Goal: Information Seeking & Learning: Learn about a topic

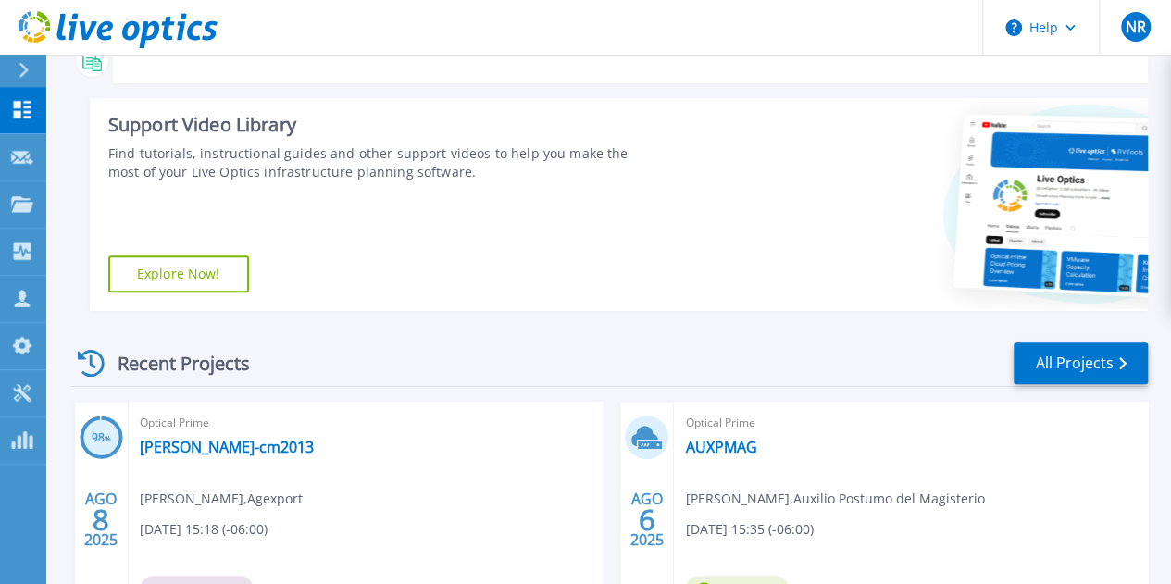
scroll to position [370, 0]
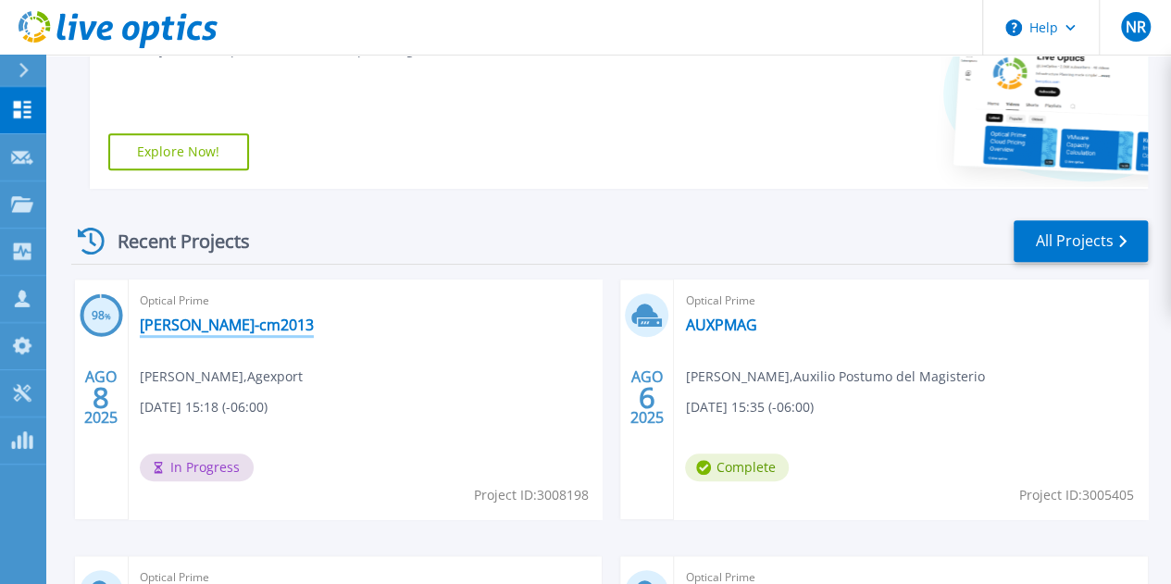
click at [204, 330] on link "[PERSON_NAME]-cm2013" at bounding box center [227, 325] width 174 height 19
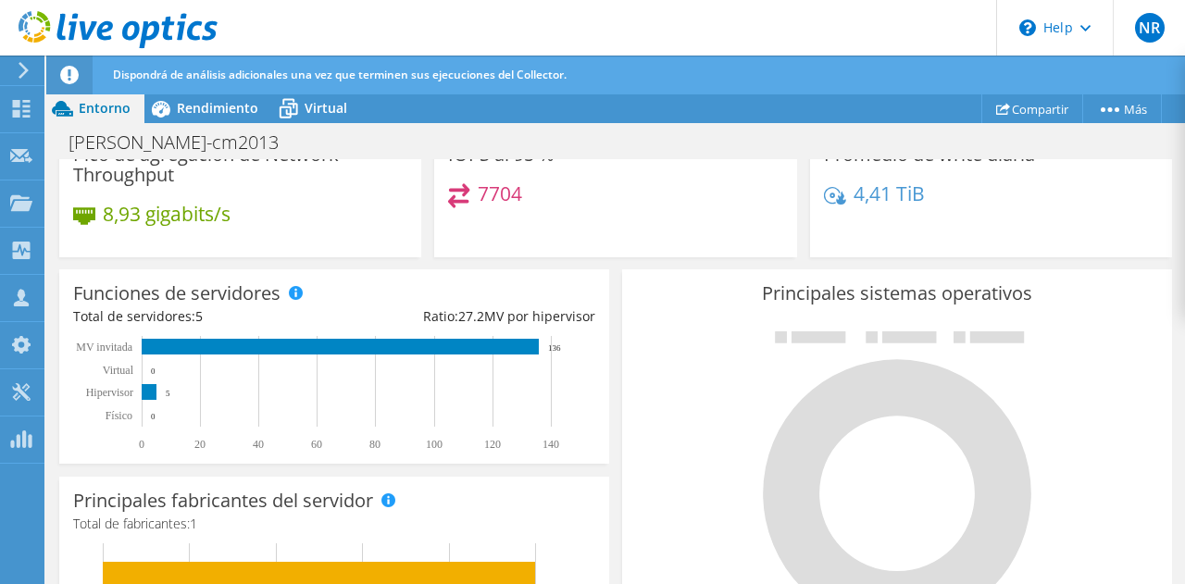
scroll to position [278, 0]
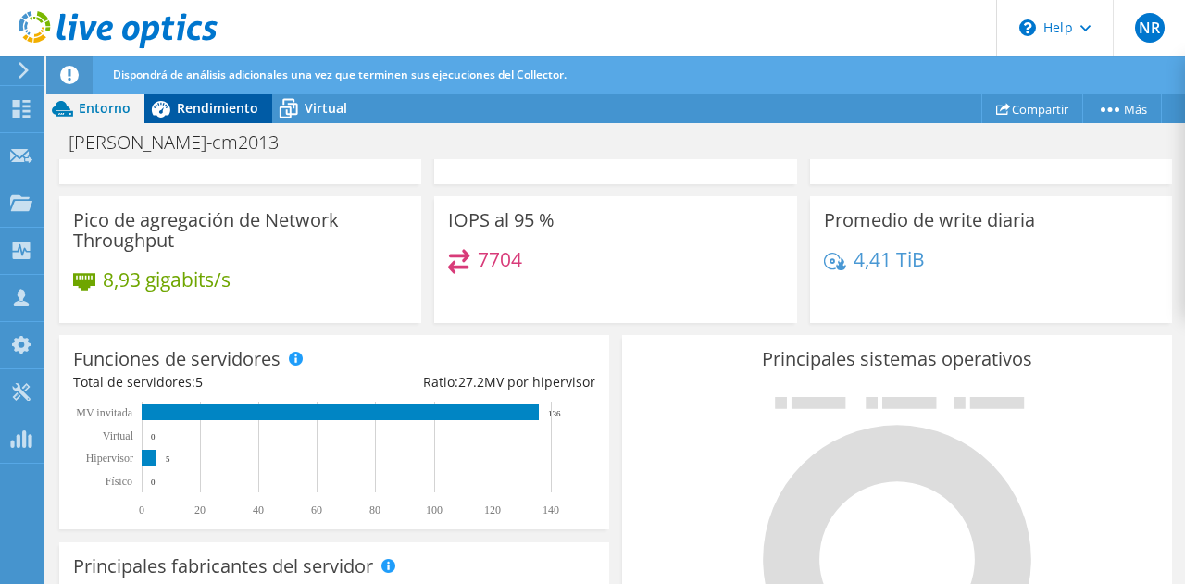
click at [206, 97] on div "Rendimiento" at bounding box center [208, 109] width 128 height 30
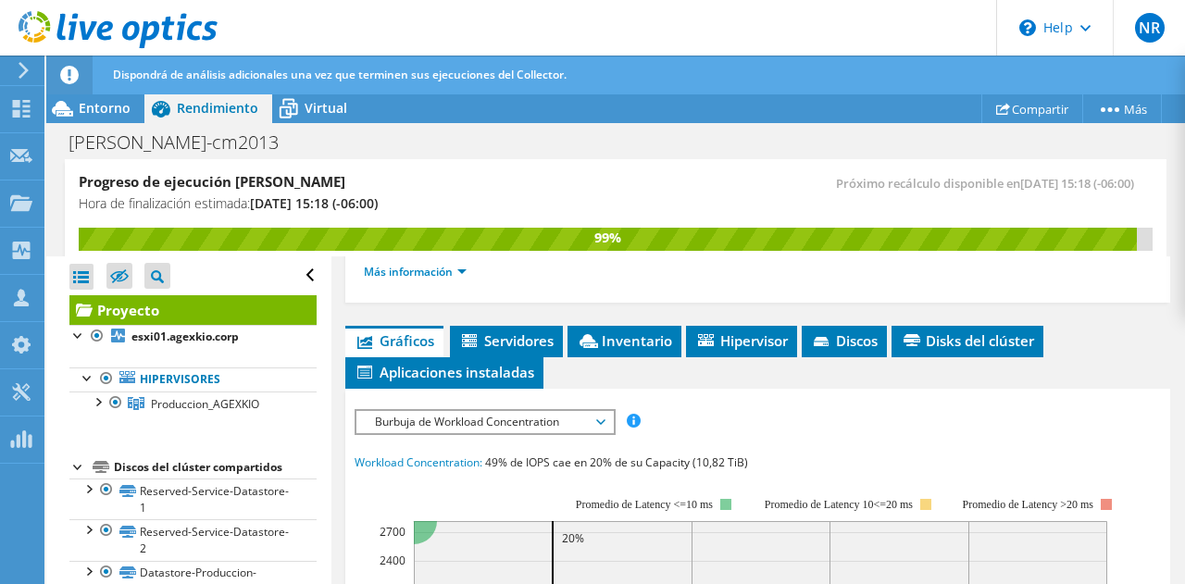
scroll to position [463, 0]
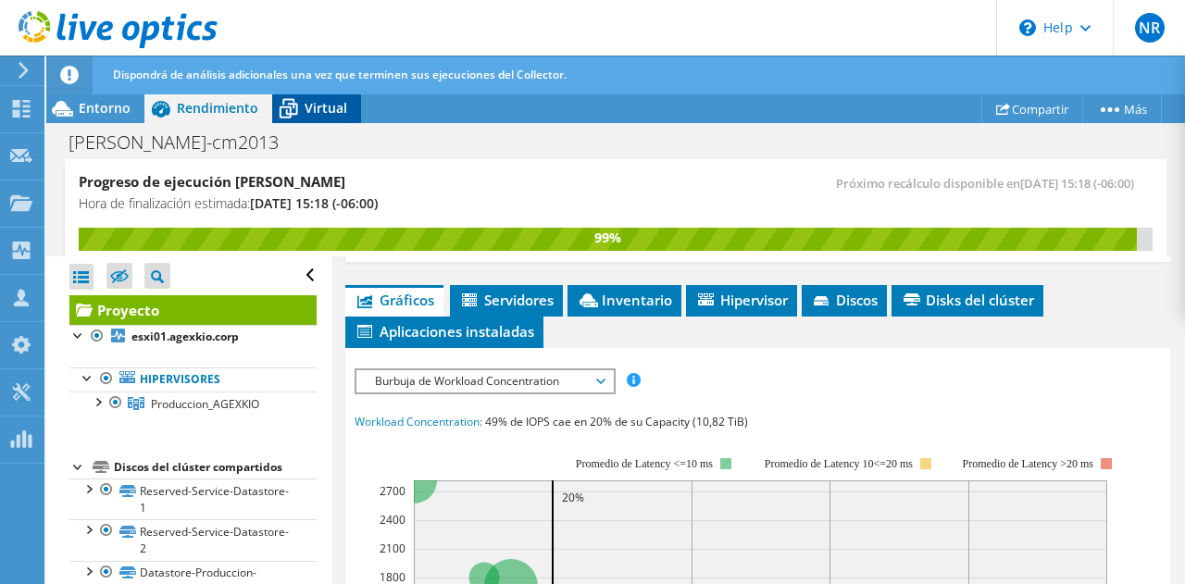
click at [317, 108] on span "Virtual" at bounding box center [326, 108] width 43 height 18
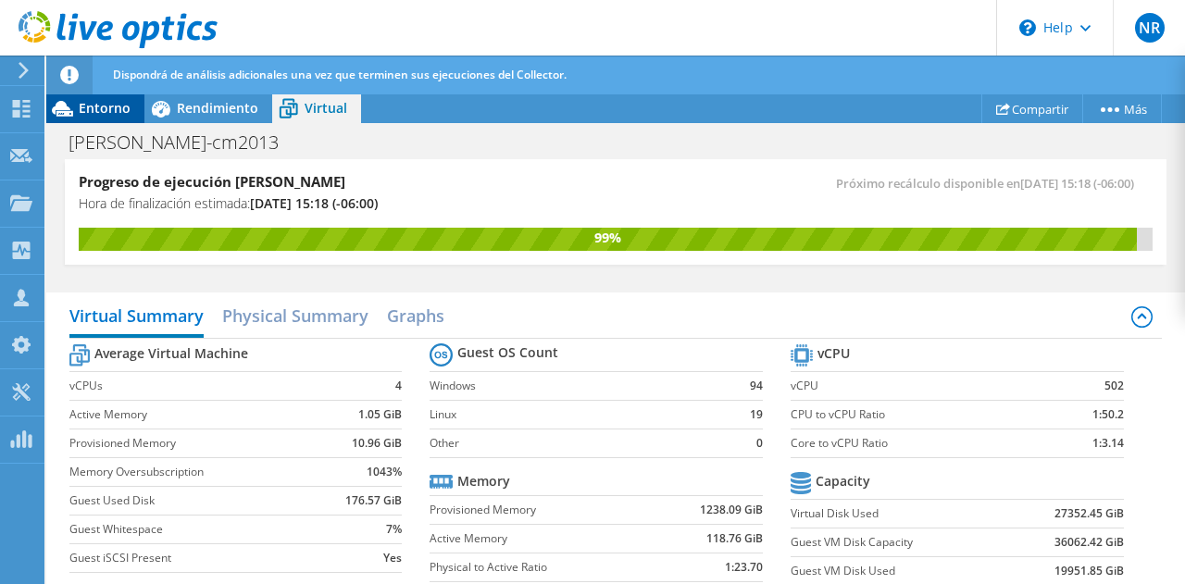
click at [117, 104] on span "Entorno" at bounding box center [105, 108] width 52 height 18
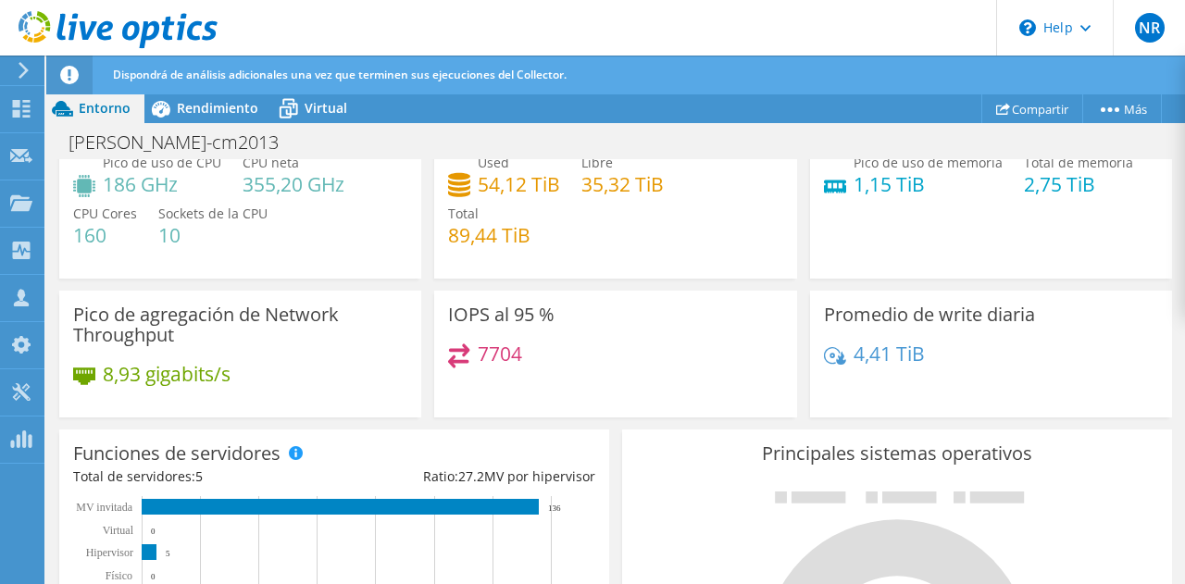
scroll to position [93, 0]
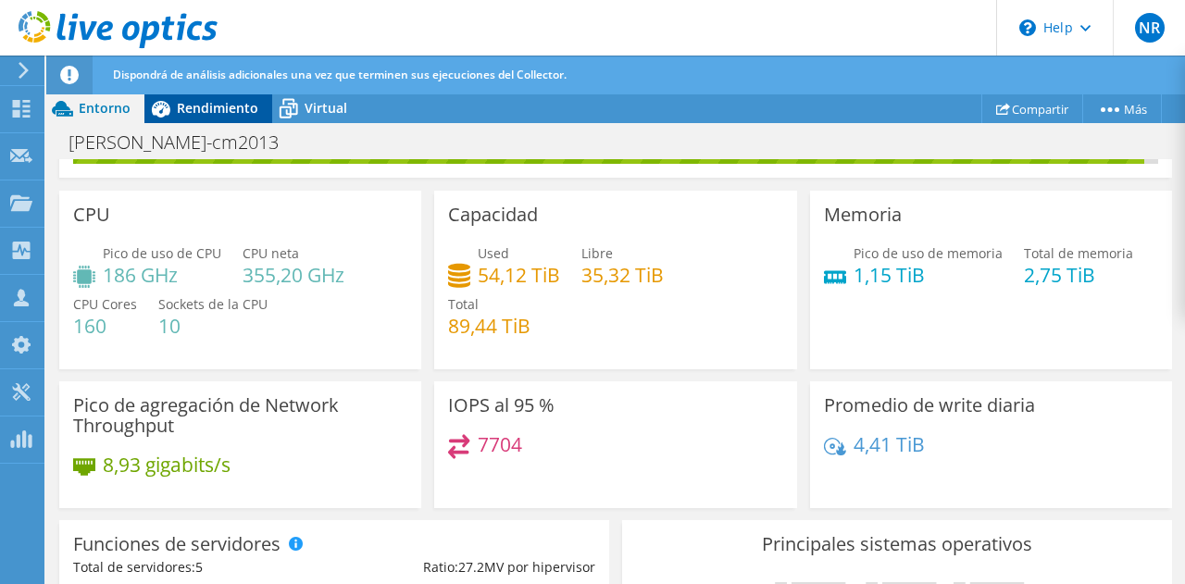
click at [212, 110] on span "Rendimiento" at bounding box center [217, 108] width 81 height 18
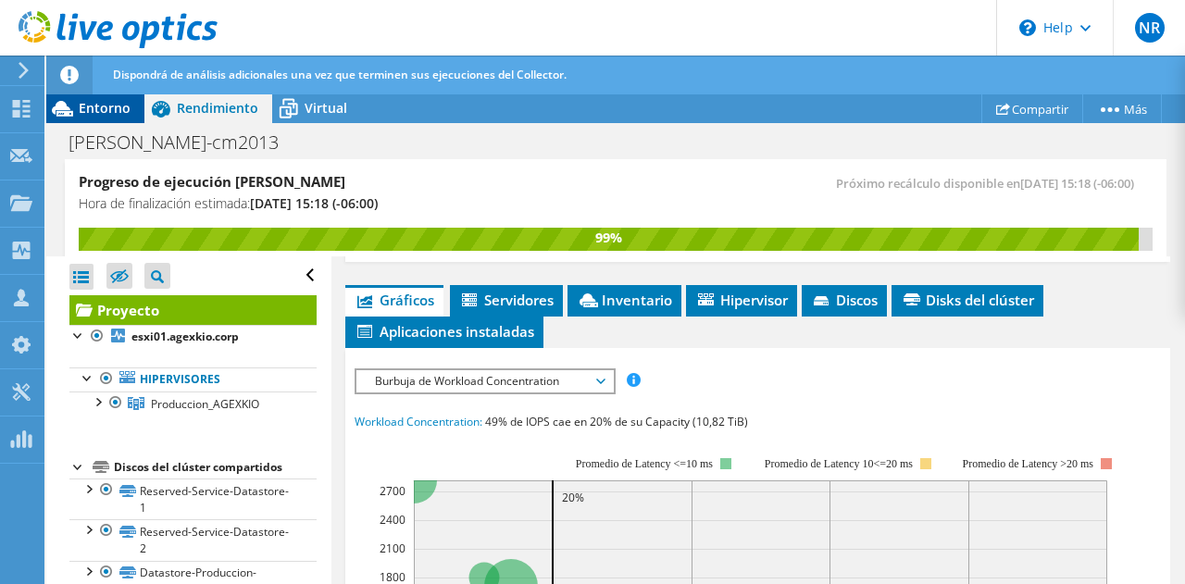
click at [107, 109] on span "Entorno" at bounding box center [105, 108] width 52 height 18
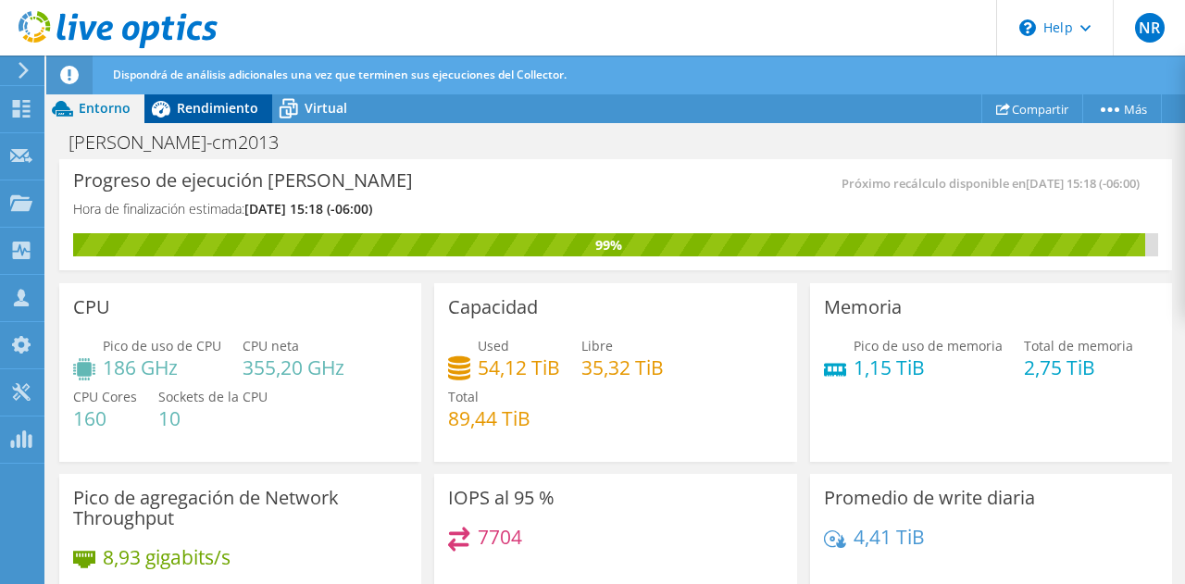
click at [216, 106] on span "Rendimiento" at bounding box center [217, 108] width 81 height 18
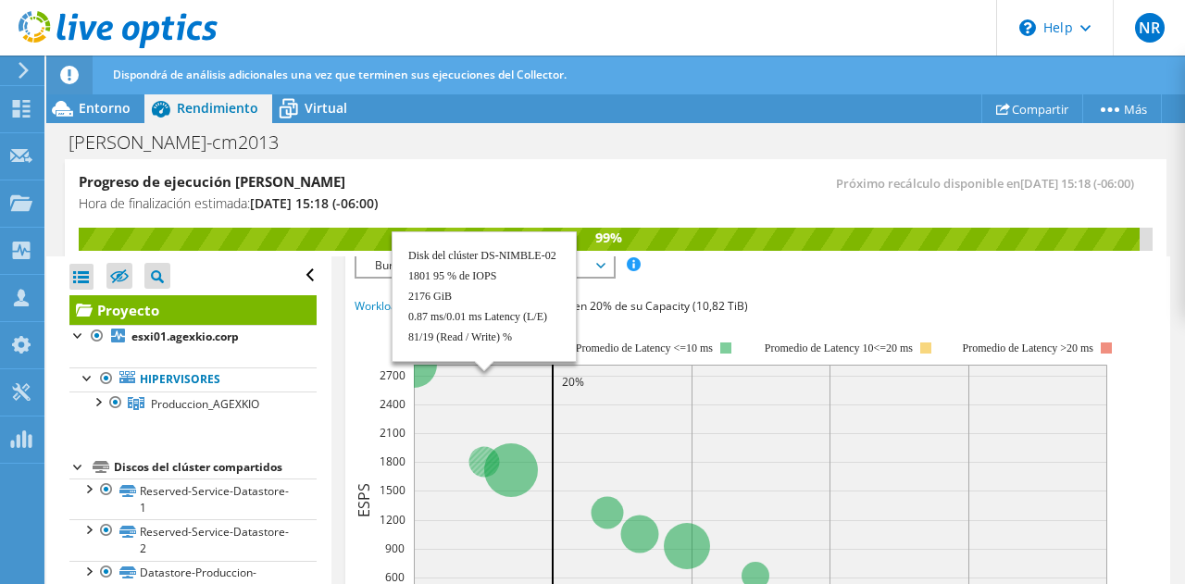
scroll to position [556, 0]
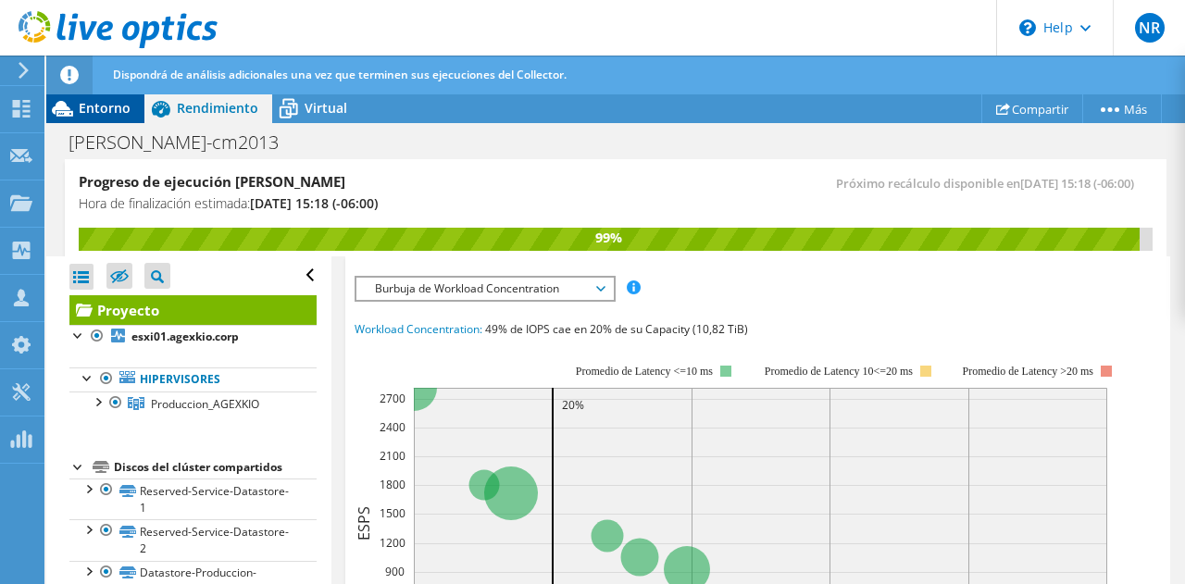
click at [109, 108] on span "Entorno" at bounding box center [105, 108] width 52 height 18
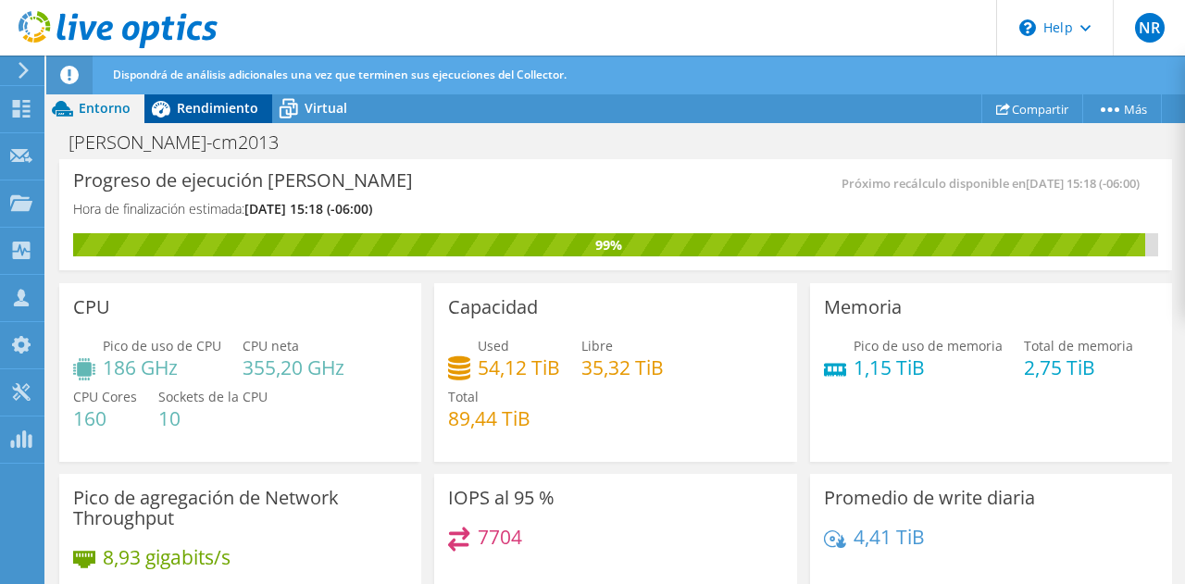
click at [231, 100] on span "Rendimiento" at bounding box center [217, 108] width 81 height 18
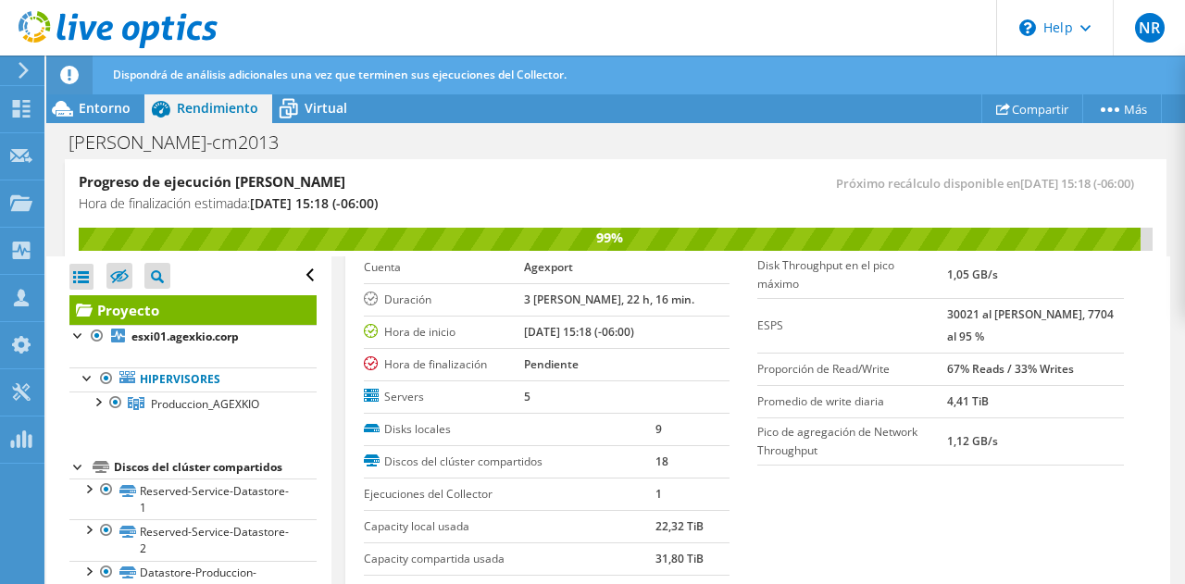
scroll to position [0, 0]
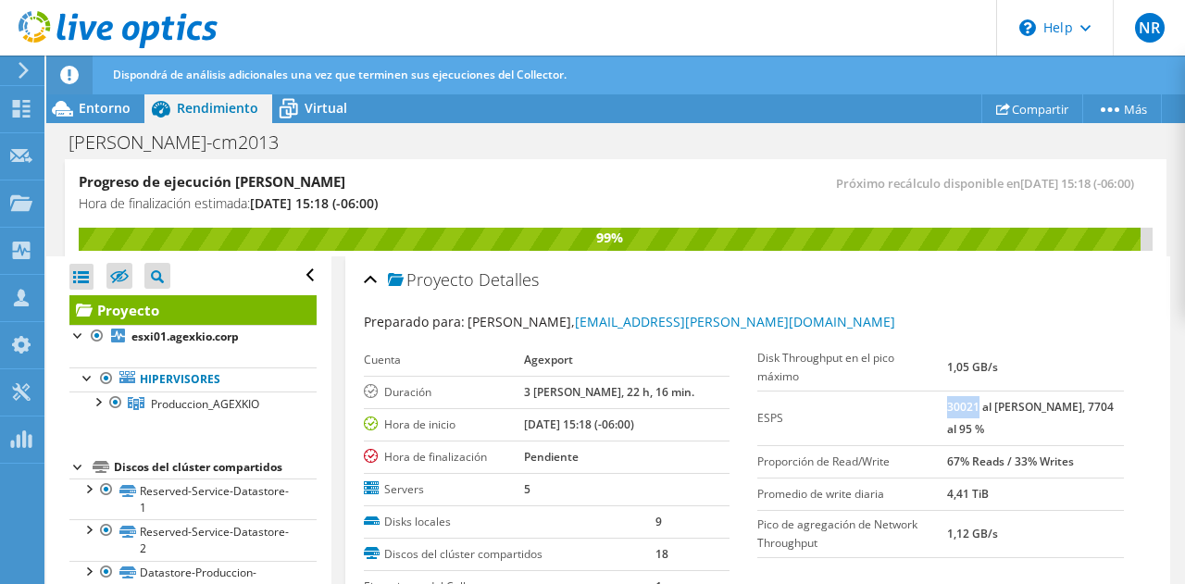
drag, startPoint x: 951, startPoint y: 390, endPoint x: 983, endPoint y: 390, distance: 32.4
click at [983, 399] on b "30021 al [PERSON_NAME], 7704 al 95 %" at bounding box center [1030, 418] width 167 height 38
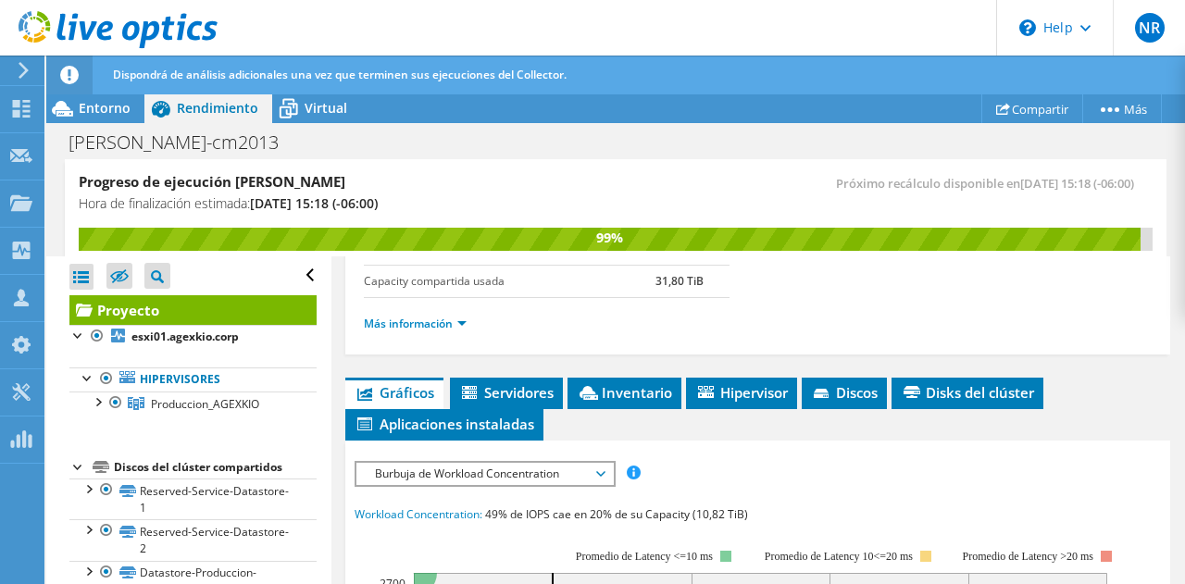
scroll to position [463, 0]
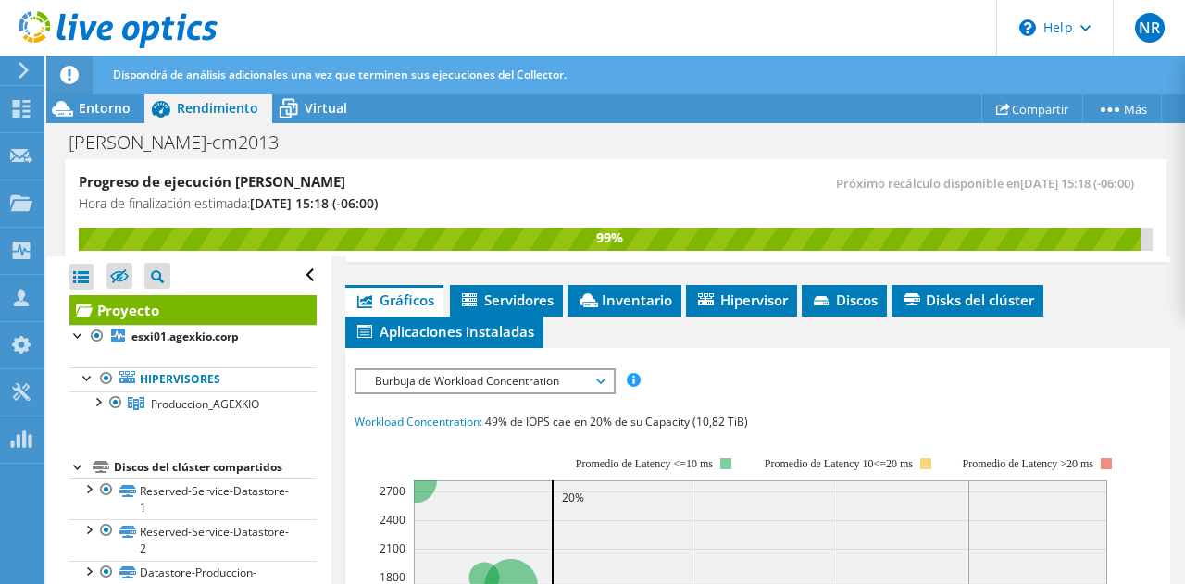
click at [602, 375] on span "Burbuja de Workload Concentration" at bounding box center [485, 381] width 238 height 22
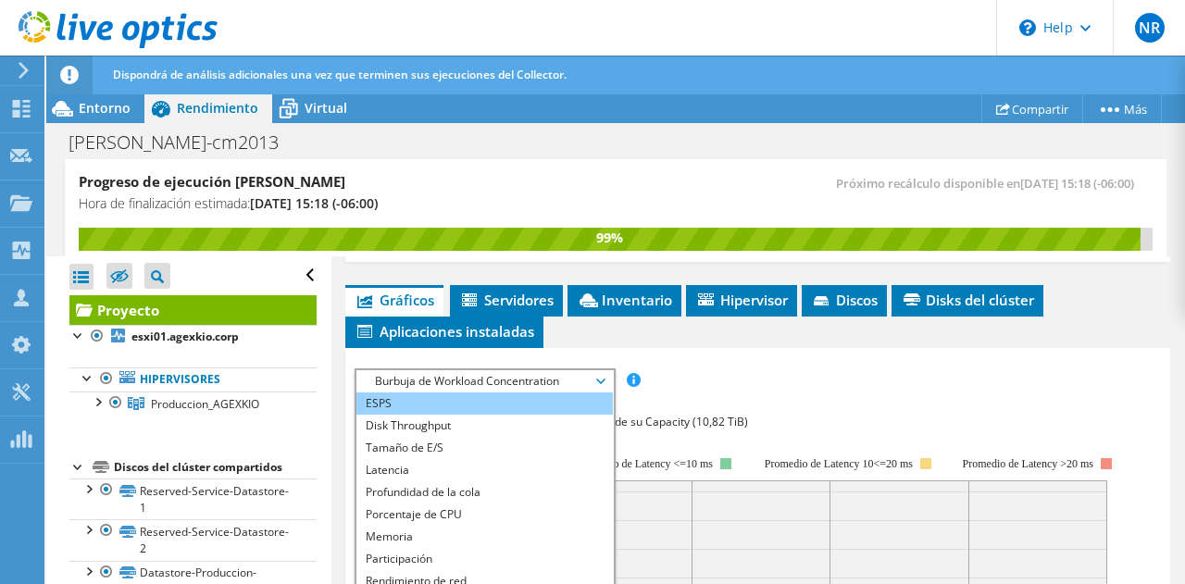
click at [507, 395] on li "ESPS" at bounding box center [484, 404] width 256 height 22
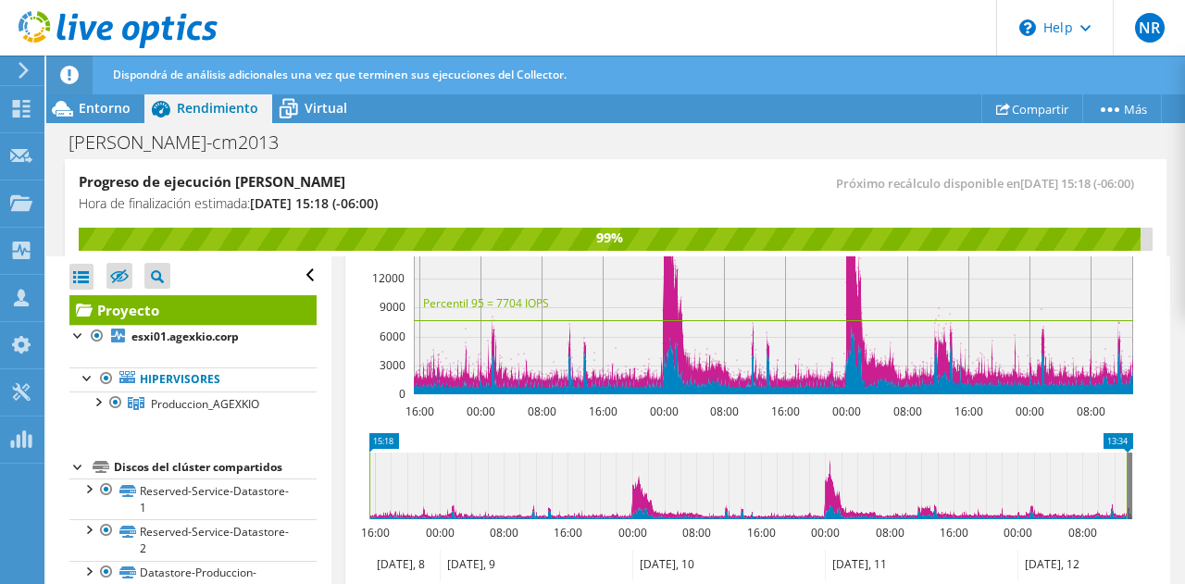
scroll to position [833, 0]
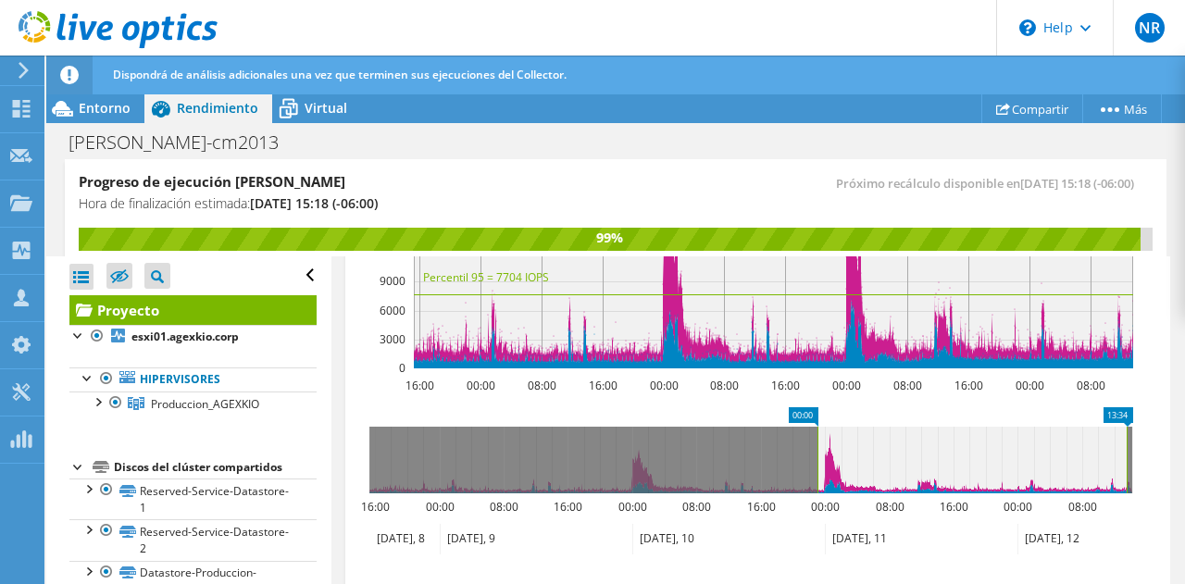
drag, startPoint x: 370, startPoint y: 451, endPoint x: 818, endPoint y: 460, distance: 448.2
click at [818, 460] on rect at bounding box center [817, 460] width 7 height 67
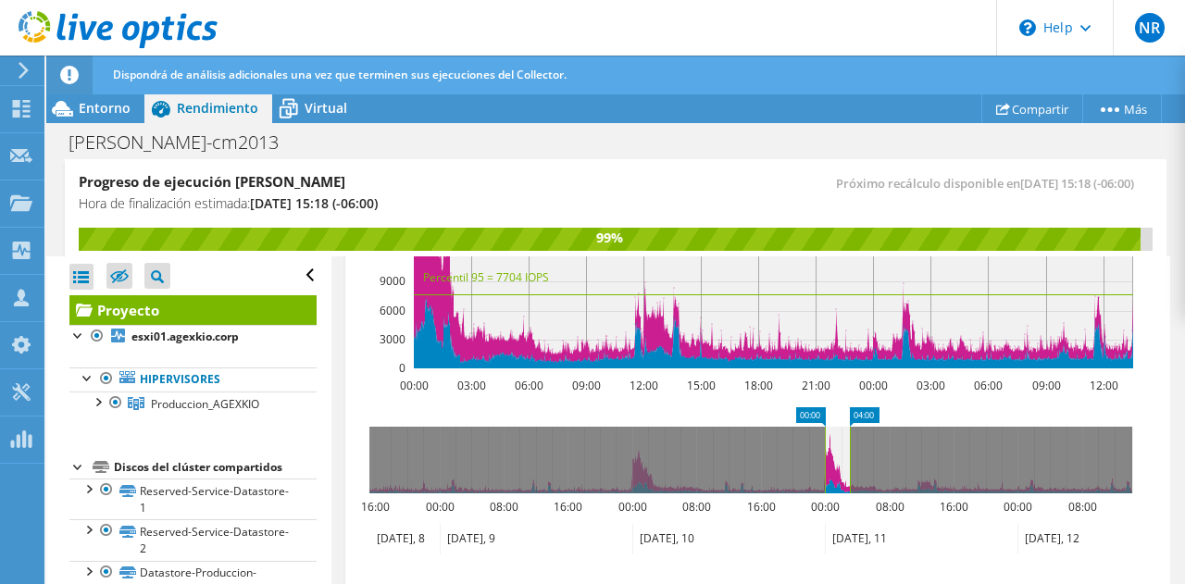
drag, startPoint x: 1125, startPoint y: 445, endPoint x: 811, endPoint y: 460, distance: 314.2
click at [846, 470] on rect at bounding box center [849, 460] width 7 height 67
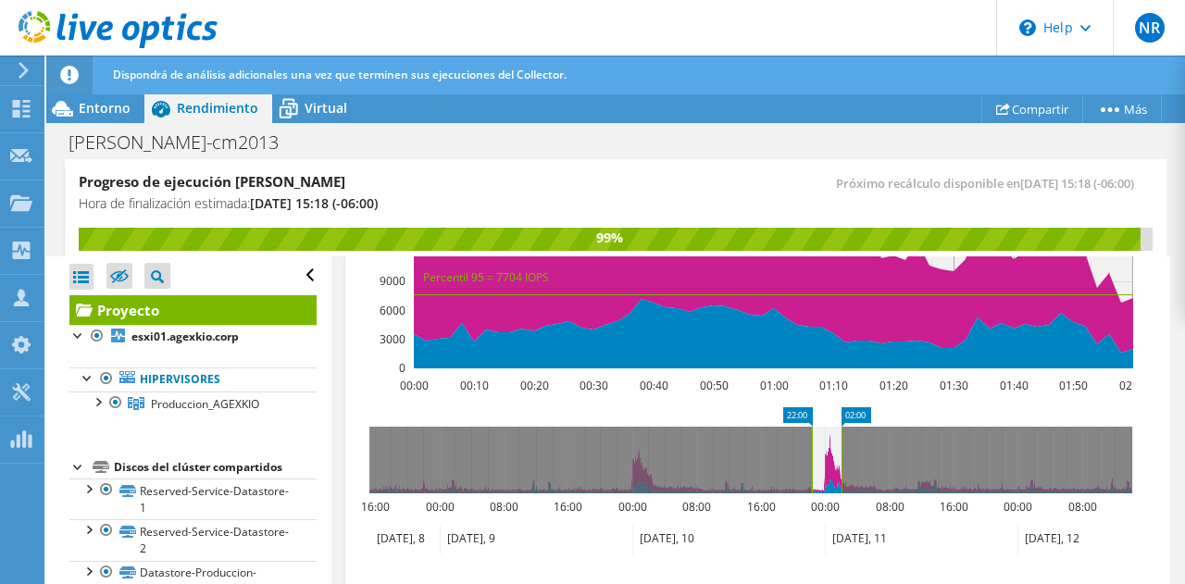
drag, startPoint x: 824, startPoint y: 438, endPoint x: 811, endPoint y: 440, distance: 13.1
click at [811, 440] on rect at bounding box center [811, 460] width 7 height 67
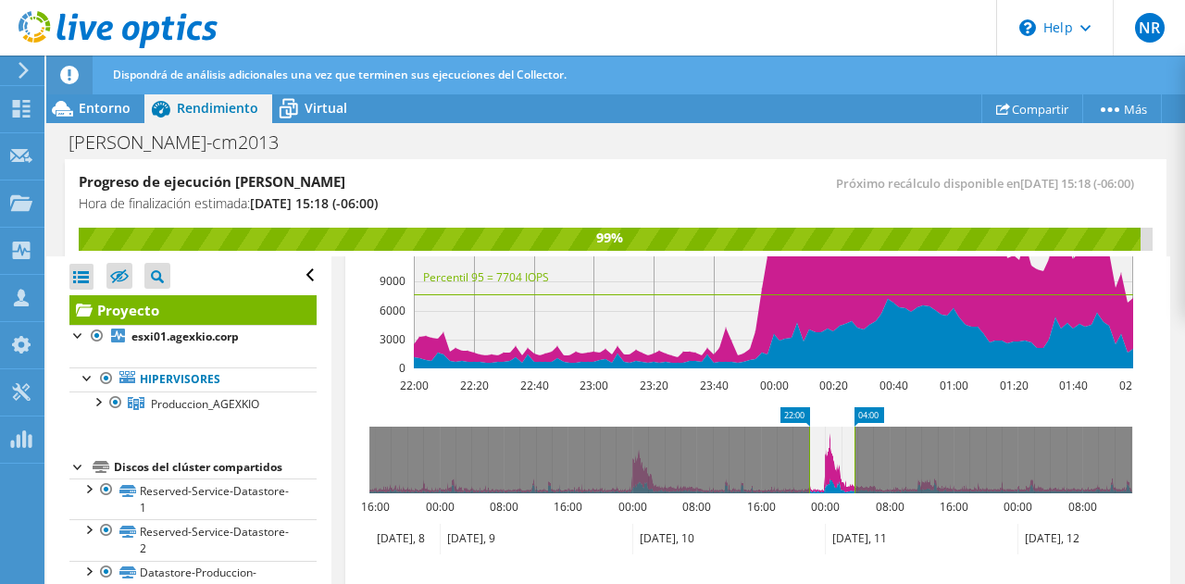
drag, startPoint x: 841, startPoint y: 445, endPoint x: 854, endPoint y: 444, distance: 13.1
click at [854, 444] on rect at bounding box center [854, 460] width 7 height 67
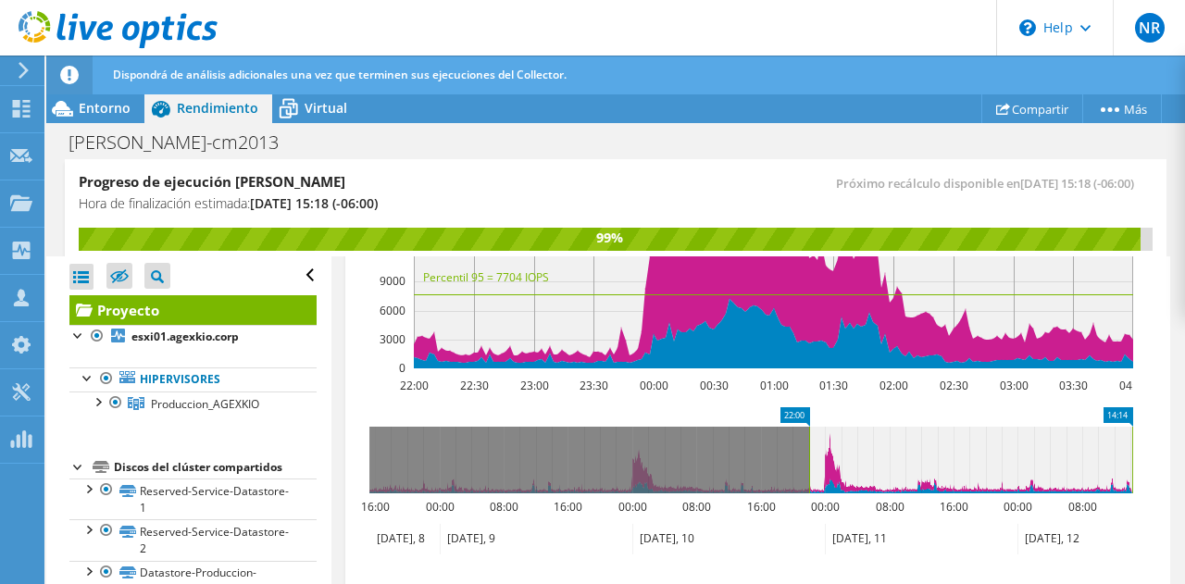
drag, startPoint x: 857, startPoint y: 437, endPoint x: 1132, endPoint y: 444, distance: 275.1
click at [1132, 444] on rect at bounding box center [1132, 460] width 7 height 67
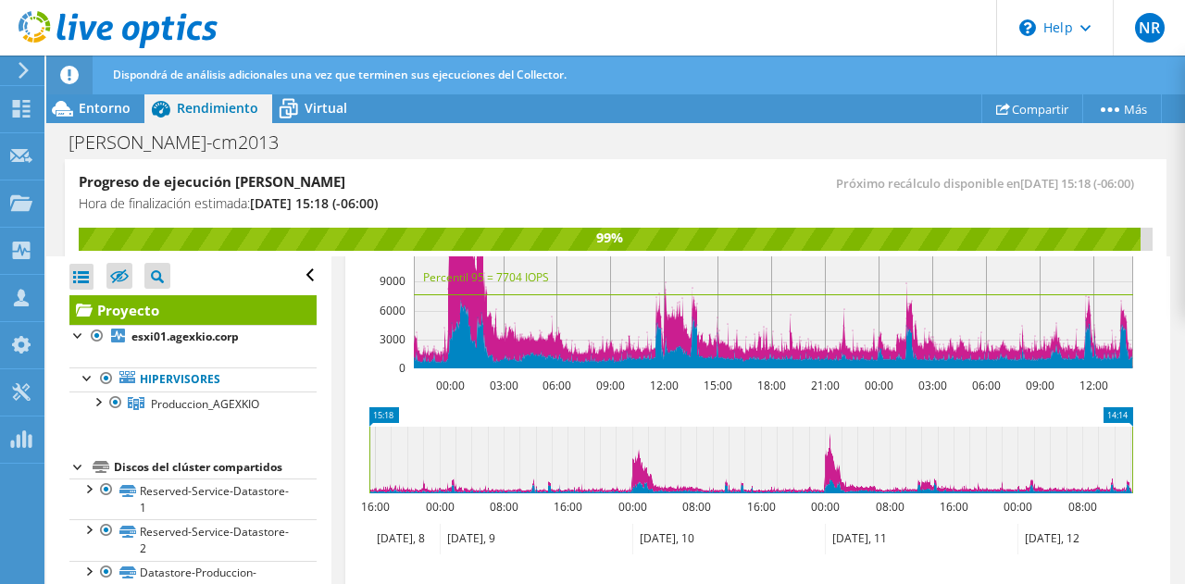
drag, startPoint x: 809, startPoint y: 444, endPoint x: 340, endPoint y: 460, distance: 469.7
click at [340, 460] on div "Proyecto Detalles Preparado para: [PERSON_NAME], [PERSON_NAME][EMAIL_ADDRESS][P…" at bounding box center [758, 97] width 854 height 1349
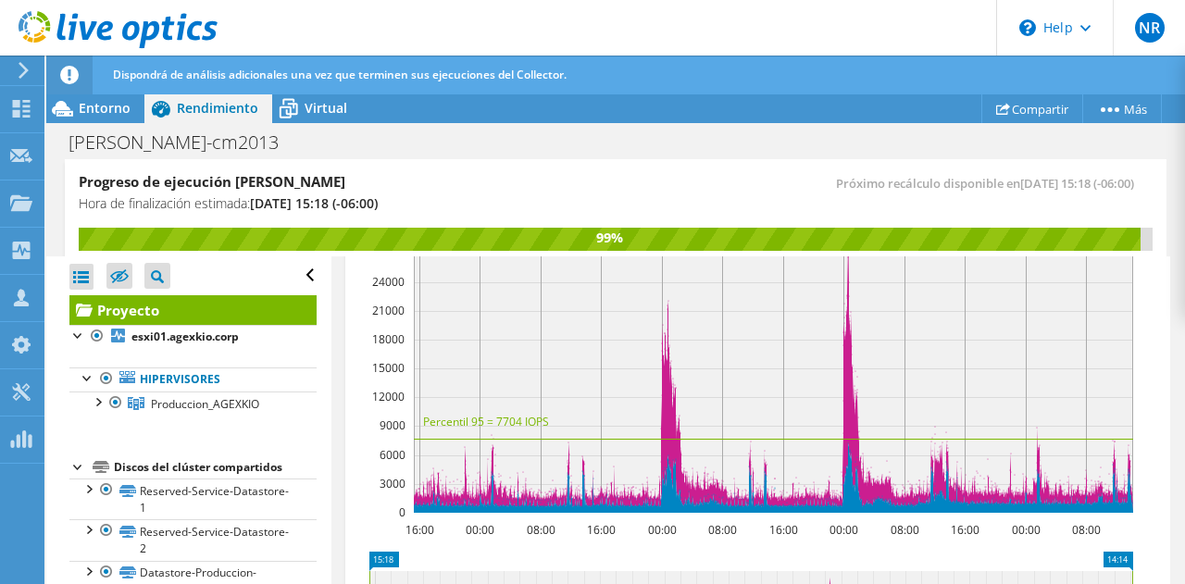
scroll to position [648, 0]
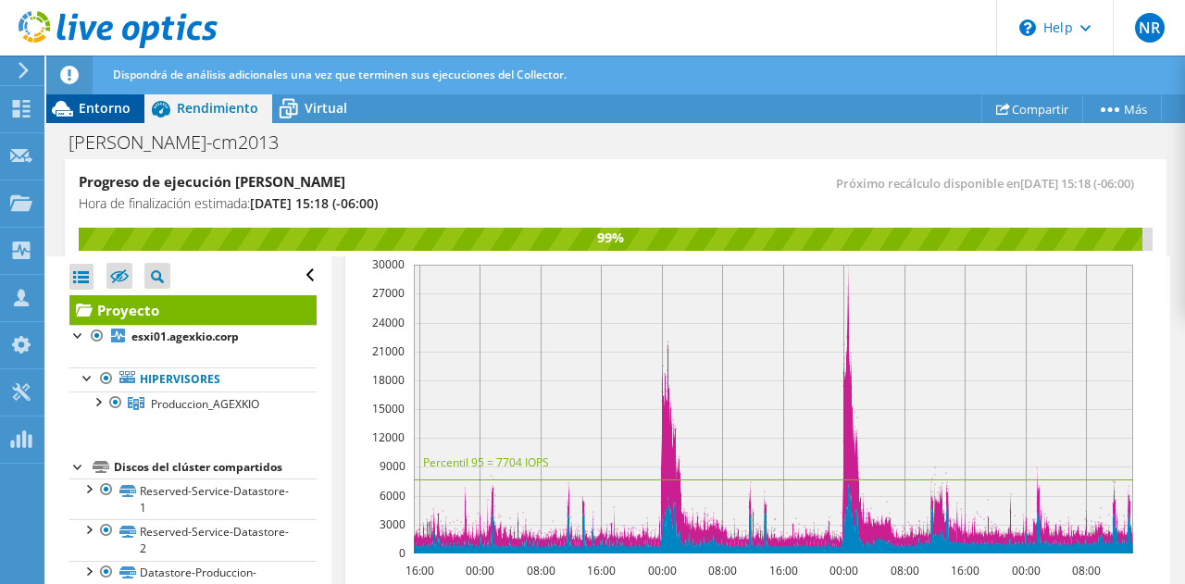
click at [105, 107] on span "Entorno" at bounding box center [105, 108] width 52 height 18
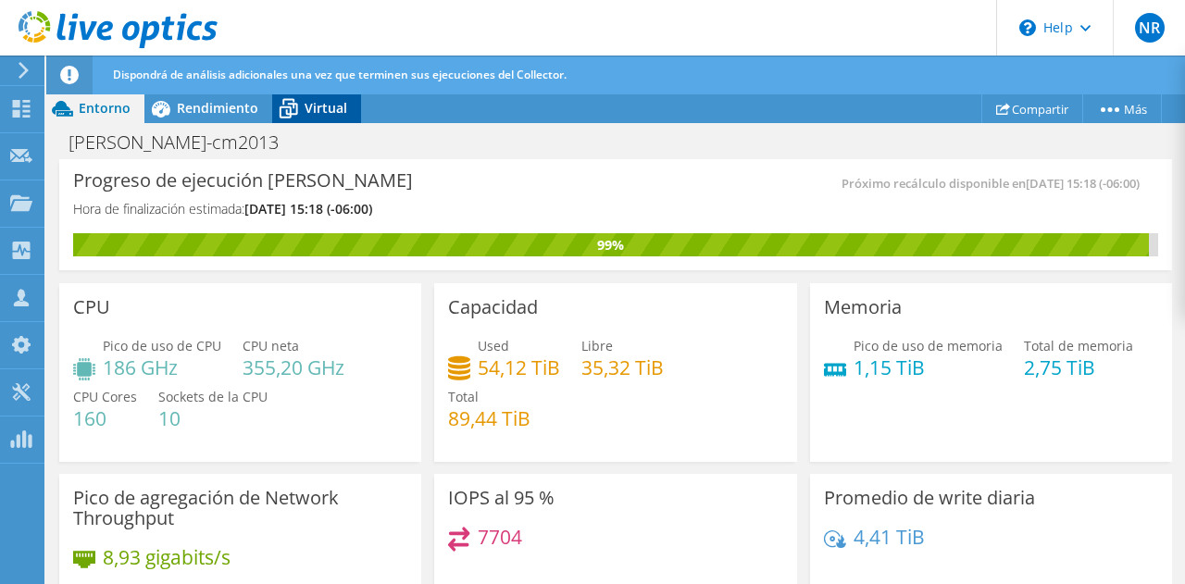
click at [330, 109] on span "Virtual" at bounding box center [326, 108] width 43 height 18
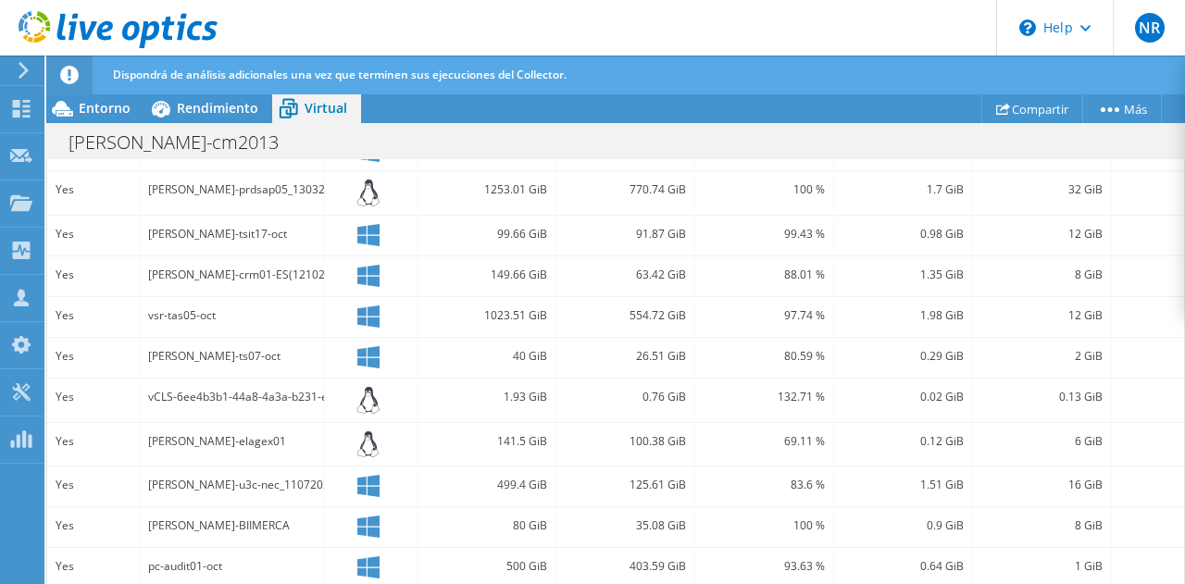
scroll to position [795, 0]
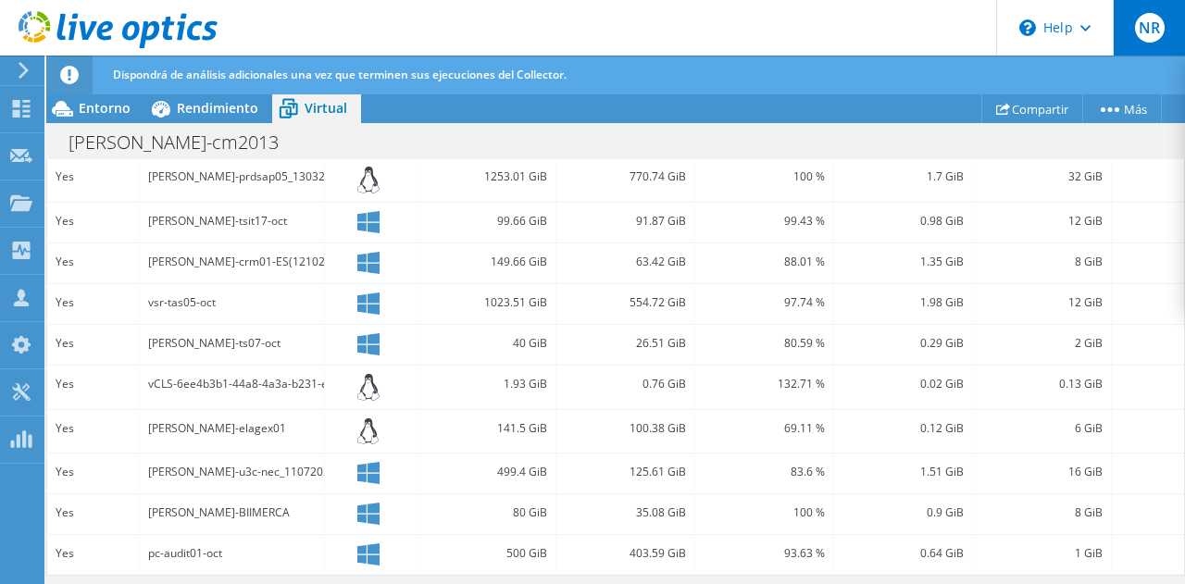
click at [1141, 24] on span "NR" at bounding box center [1150, 28] width 30 height 30
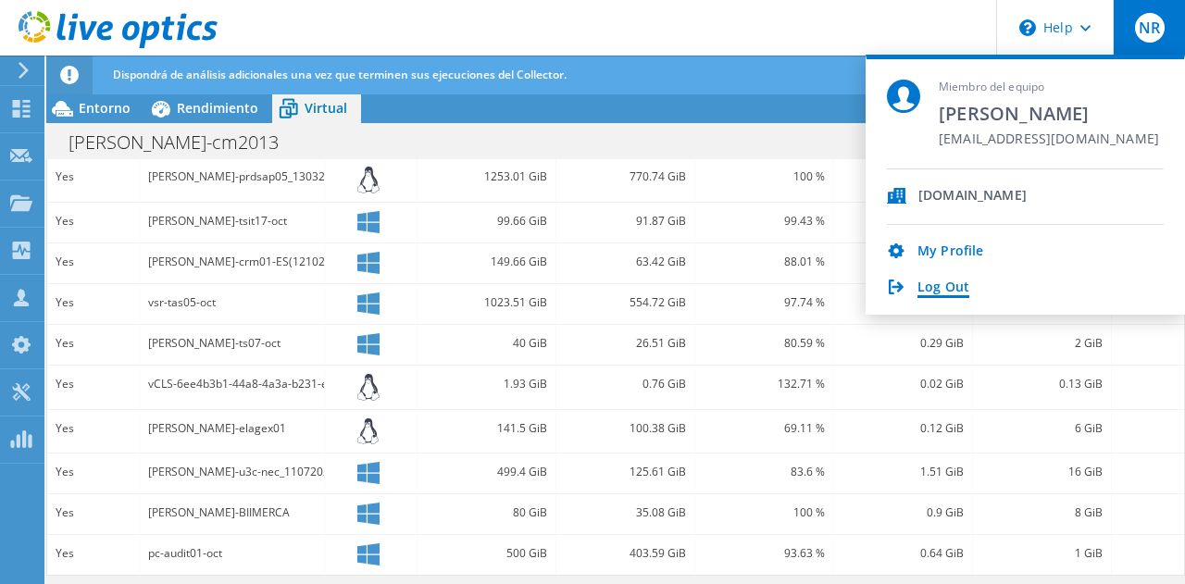
click at [956, 290] on link "Log Out" at bounding box center [944, 289] width 52 height 18
